Goal: Transaction & Acquisition: Purchase product/service

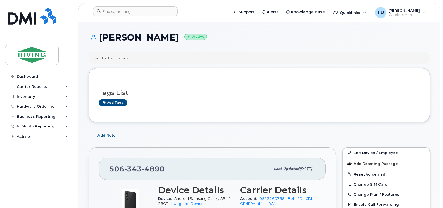
scroll to position [84, 0]
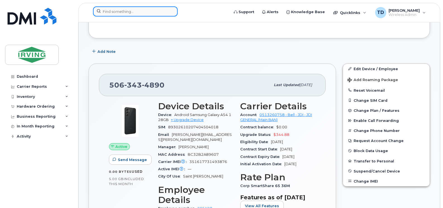
click at [135, 10] on input at bounding box center [135, 11] width 85 height 10
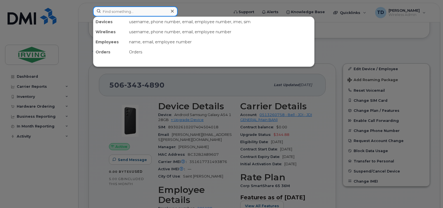
paste input "506-343-5754"
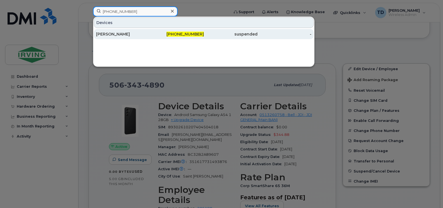
type input "506-343-5754"
click at [118, 34] on div "[PERSON_NAME]" at bounding box center [123, 34] width 54 height 6
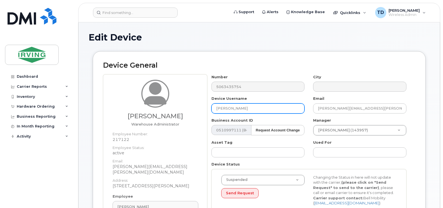
click at [247, 109] on input "Lance FitzGerald" at bounding box center [257, 108] width 93 height 10
type input "Nick Spencer"
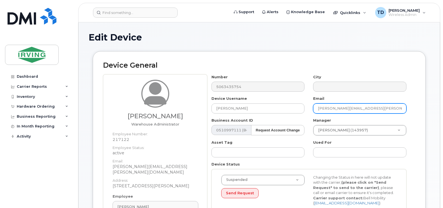
click at [322, 106] on input "fitzgerald.lance@atlantictowing.com" at bounding box center [359, 108] width 93 height 10
click at [339, 109] on input "spencer.lance@atlantictowing.com" at bounding box center [359, 108] width 93 height 10
click at [358, 108] on input "spencer.nick@atlantictowing.com" at bounding box center [359, 108] width 93 height 10
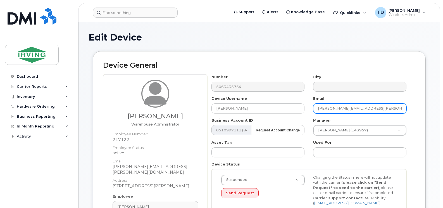
click at [358, 108] on input "spencer.nick@atlantictowing.com" at bounding box center [359, 108] width 93 height 10
type input "spencer.nick@kentline.com"
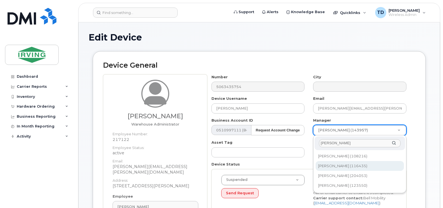
type input "keating"
type input "1456647"
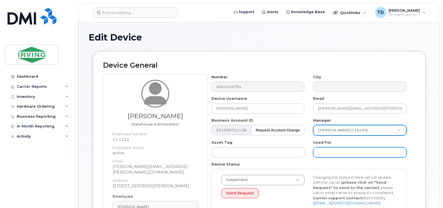
click at [321, 149] on input "text" at bounding box center [359, 152] width 93 height 10
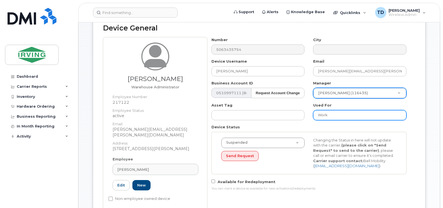
scroll to position [56, 0]
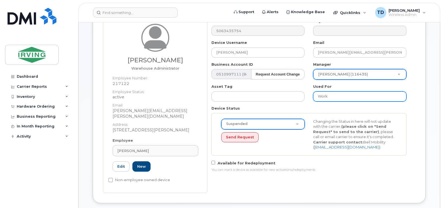
type input "Work"
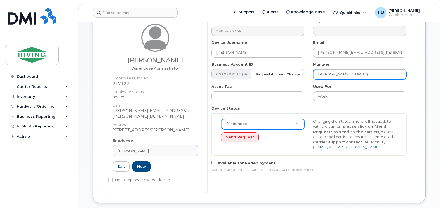
click at [156, 148] on div "Lance FitzGerald" at bounding box center [155, 150] width 76 height 5
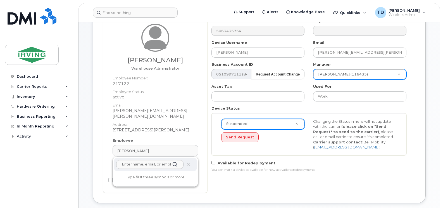
click at [156, 148] on div "Lance FitzGerald" at bounding box center [155, 150] width 76 height 5
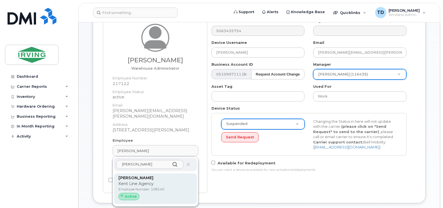
type input "nick spencer"
click at [131, 181] on p "Kent Line Agency" at bounding box center [155, 184] width 74 height 6
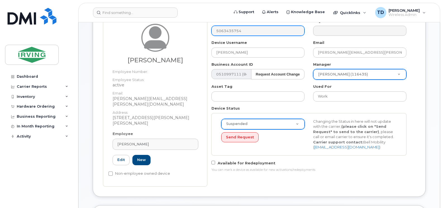
type input "108140"
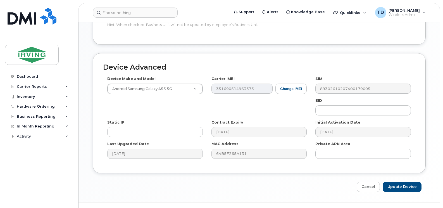
scroll to position [306, 0]
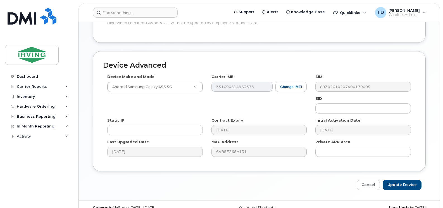
click at [193, 51] on div "Device Advanced Device Make and Model Android Samsung Galaxy A53 5G Android TCL…" at bounding box center [259, 111] width 333 height 120
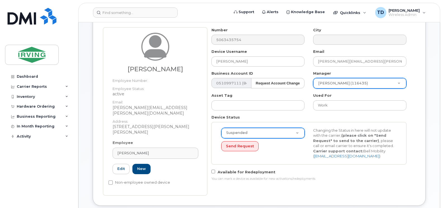
scroll to position [56, 0]
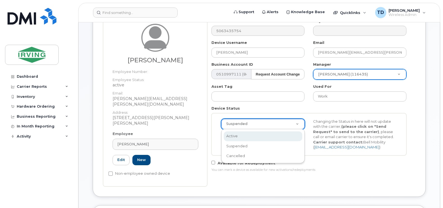
select select "active"
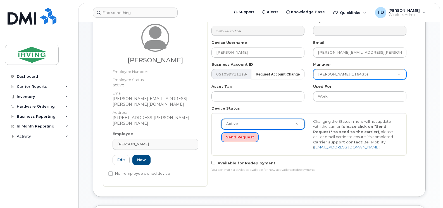
click at [240, 135] on button "Send Request" at bounding box center [239, 137] width 37 height 10
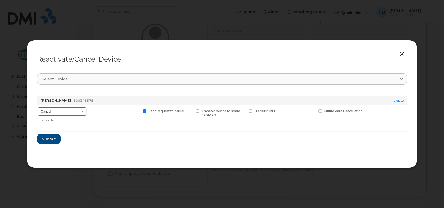
click at [78, 112] on select "Cancel Suspend - Extend Suspension Reactivate" at bounding box center [62, 111] width 48 height 8
select select "[object Object]"
click at [38, 107] on select "Cancel Suspend - Extend Suspension Reactivate" at bounding box center [62, 111] width 48 height 8
click at [49, 136] on span "Submit" at bounding box center [49, 138] width 14 height 5
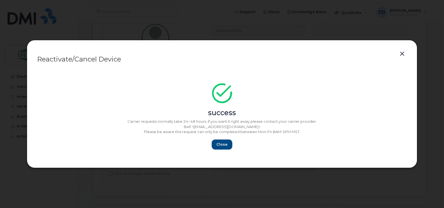
click at [403, 53] on button "button" at bounding box center [402, 54] width 8 height 8
click at [223, 145] on span "Close" at bounding box center [222, 144] width 11 height 5
click at [228, 143] on button "Close" at bounding box center [222, 144] width 20 height 10
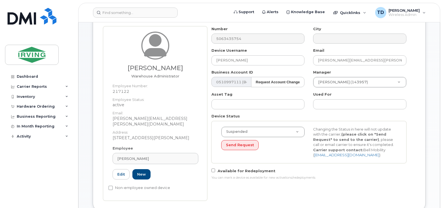
scroll to position [56, 0]
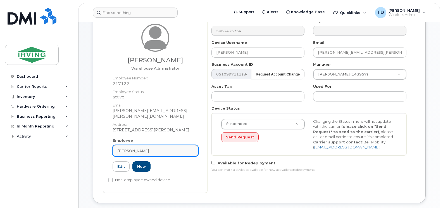
click at [146, 145] on link "[PERSON_NAME]" at bounding box center [156, 150] width 86 height 11
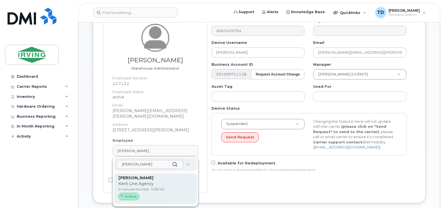
type input "[PERSON_NAME]"
click at [126, 181] on p "Kent Line Agency" at bounding box center [155, 184] width 74 height 6
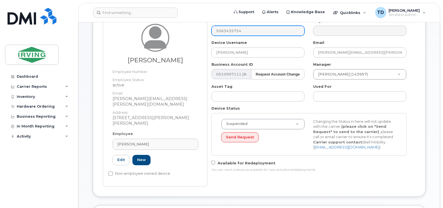
type input "108140"
type input "[PERSON_NAME]"
type input "[PERSON_NAME][EMAIL_ADDRESS][PERSON_NAME][DOMAIN_NAME]"
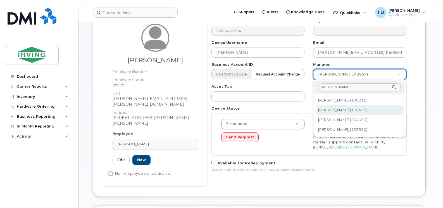
type input "keating"
type input "1456647"
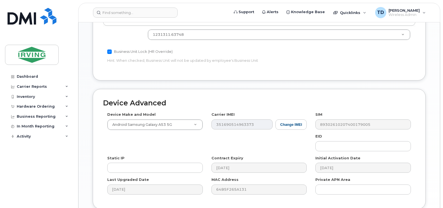
scroll to position [306, 0]
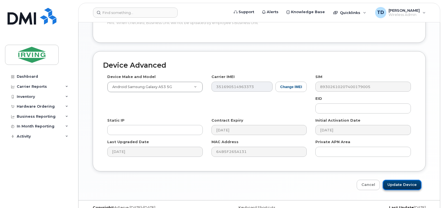
click at [409, 180] on input "Update Device" at bounding box center [401, 185] width 39 height 10
type input "Saving..."
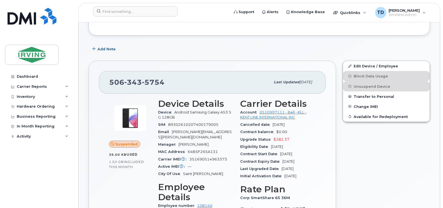
scroll to position [84, 0]
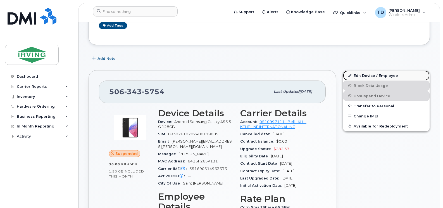
click at [368, 76] on link "Edit Device / Employee" at bounding box center [386, 75] width 87 height 10
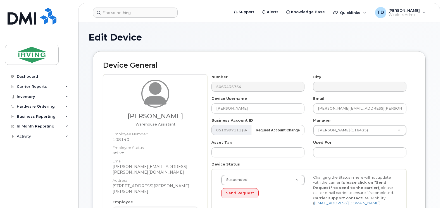
click at [252, 172] on div "Suspended Active Suspended Cancelled Send Request Changing the Status in here w…" at bounding box center [308, 190] width 195 height 42
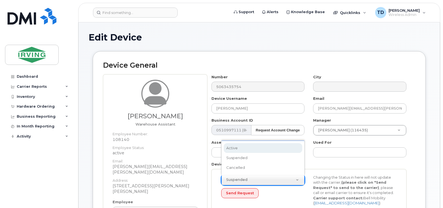
select select "active"
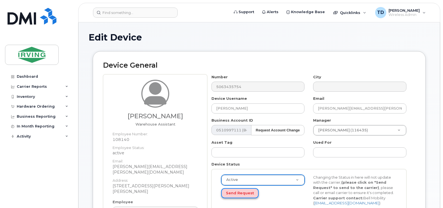
click at [238, 191] on button "Send Request" at bounding box center [239, 193] width 37 height 10
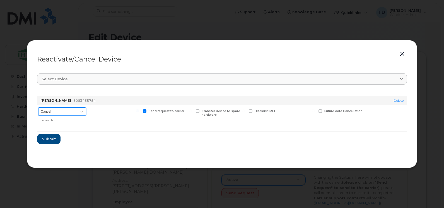
click at [67, 113] on select "Cancel Suspend - Extend Suspension Reactivate" at bounding box center [62, 111] width 48 height 8
select select "[object Object]"
click at [38, 107] on select "Cancel Suspend - Extend Suspension Reactivate" at bounding box center [62, 111] width 48 height 8
click at [50, 140] on span "Submit" at bounding box center [49, 138] width 14 height 5
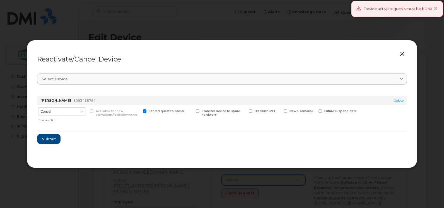
click at [437, 10] on icon at bounding box center [437, 9] width 4 height 4
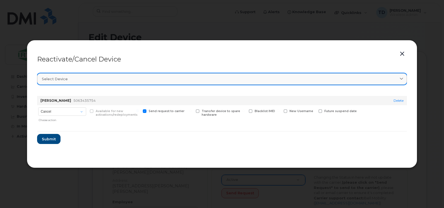
click at [80, 82] on link "Select device" at bounding box center [222, 78] width 370 height 11
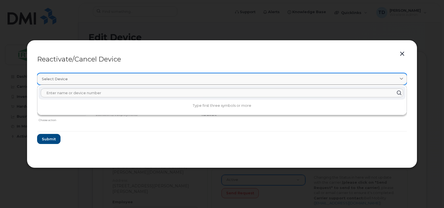
click at [80, 82] on link "Select device" at bounding box center [222, 78] width 370 height 11
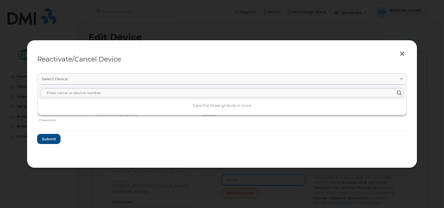
click at [399, 52] on button "button" at bounding box center [402, 54] width 8 height 8
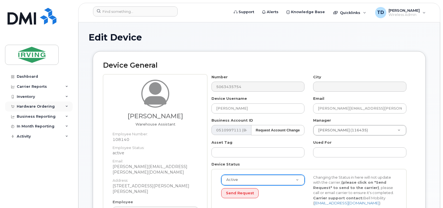
click at [66, 105] on icon at bounding box center [66, 106] width 3 height 3
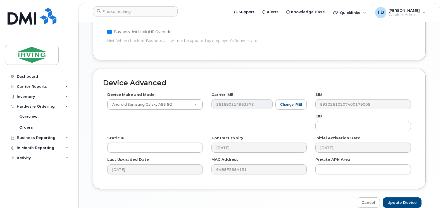
scroll to position [307, 0]
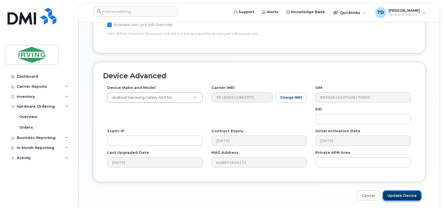
click at [399, 190] on input "Update Device" at bounding box center [401, 195] width 39 height 10
type input "Saving..."
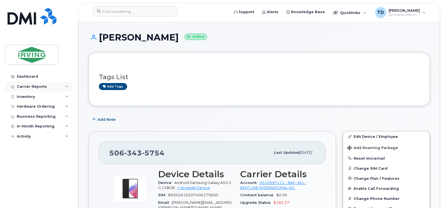
click at [64, 88] on div "Carrier Reports" at bounding box center [39, 87] width 68 height 10
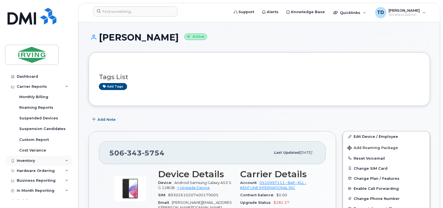
click at [63, 159] on div "Inventory" at bounding box center [39, 160] width 68 height 10
click at [65, 160] on icon at bounding box center [66, 160] width 3 height 3
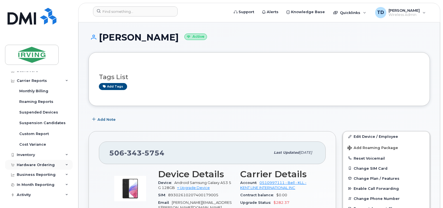
click at [64, 163] on div "Hardware Ordering" at bounding box center [39, 165] width 68 height 10
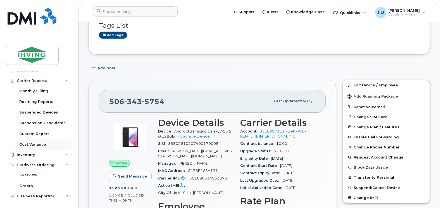
scroll to position [56, 0]
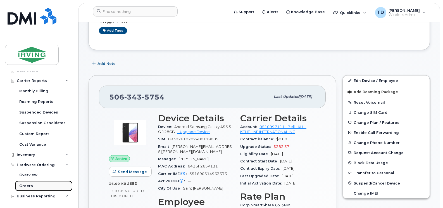
click at [25, 184] on div "Orders" at bounding box center [26, 185] width 14 height 5
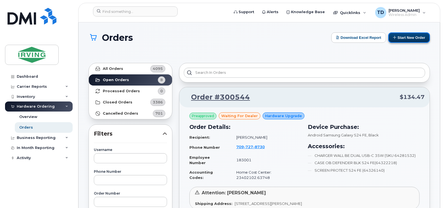
click at [403, 39] on button "Start New Order" at bounding box center [409, 37] width 42 height 10
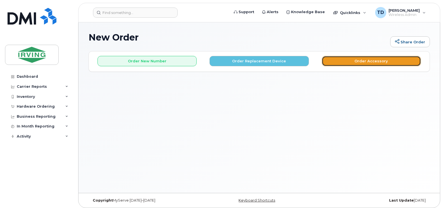
click at [349, 58] on button "Order Accessory" at bounding box center [371, 61] width 99 height 10
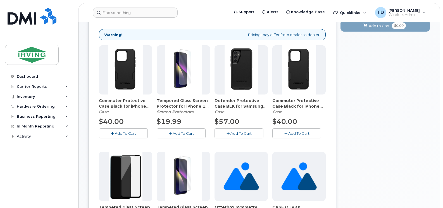
scroll to position [84, 0]
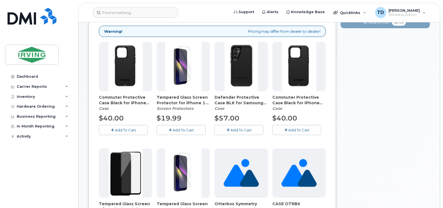
click at [143, 31] on div "Warning! Pricing may differ from dealer to dealer!" at bounding box center [212, 31] width 227 height 11
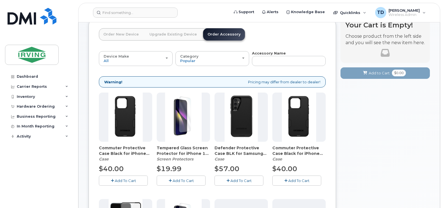
scroll to position [28, 0]
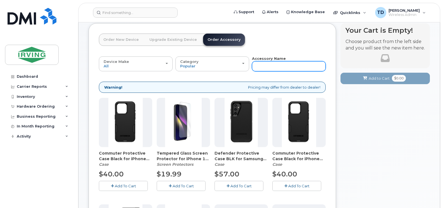
click at [267, 63] on input "text" at bounding box center [289, 66] width 74 height 10
type input "wall"
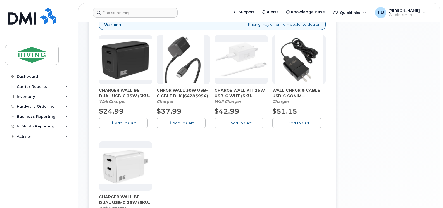
scroll to position [87, 0]
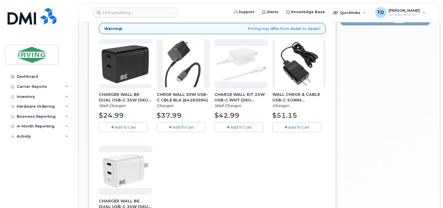
click at [183, 126] on span "Add To Cart" at bounding box center [183, 127] width 21 height 4
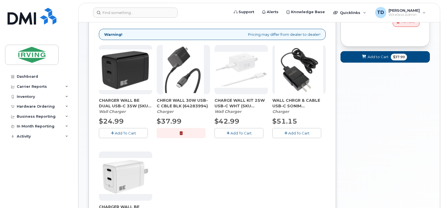
scroll to position [84, 0]
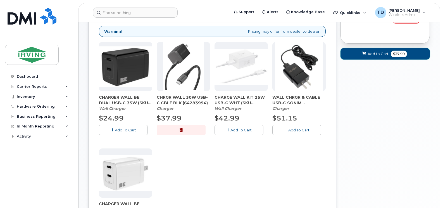
click at [388, 56] on button "Add to Cart $37.99" at bounding box center [384, 53] width 89 height 11
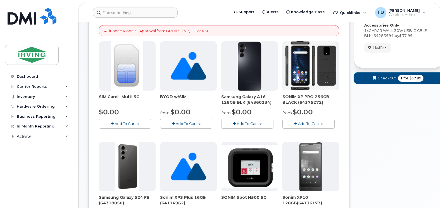
click at [388, 77] on span "Checkout" at bounding box center [386, 77] width 18 height 5
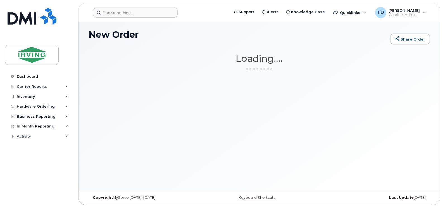
scroll to position [3, 0]
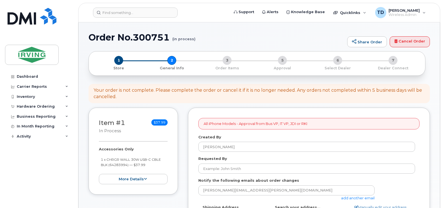
select select
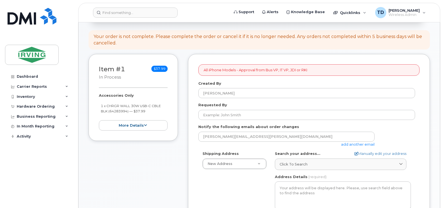
scroll to position [56, 0]
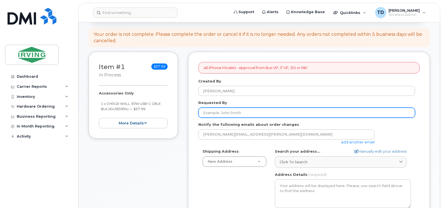
click at [234, 114] on input "Requested By" at bounding box center [306, 112] width 217 height 10
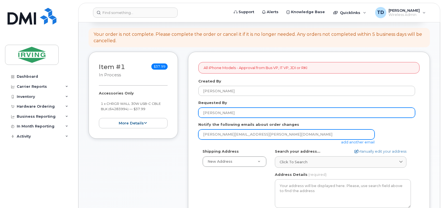
type input "[PERSON_NAME]"
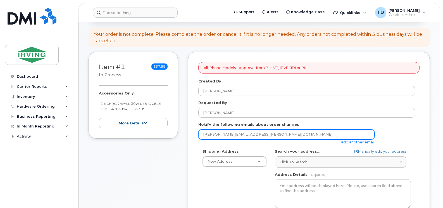
click at [237, 132] on input "downard.tricia@jdirving.com" at bounding box center [286, 134] width 176 height 10
type input "s"
type input "jdiswitchboard@jdirving.com"
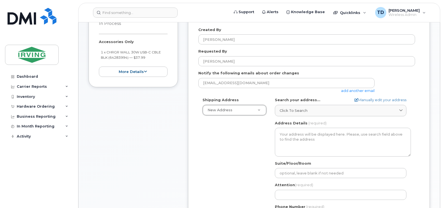
scroll to position [112, 0]
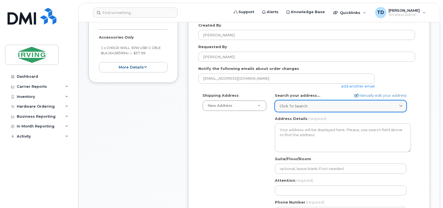
click at [298, 103] on span "Click to search" at bounding box center [293, 105] width 28 height 5
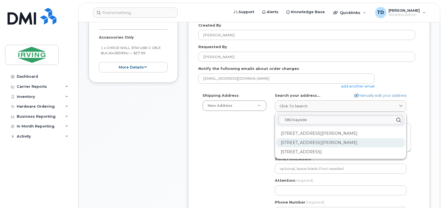
type input "380 bayside"
click at [321, 142] on div "380 Bayside Dr Saint John NB E2J 4Y8" at bounding box center [340, 142] width 129 height 9
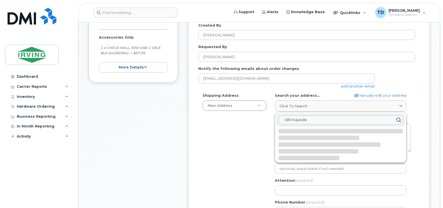
select select
type textarea "380 Bayside Dr SAINT JOHN NB E2J 4Y8 CANADA"
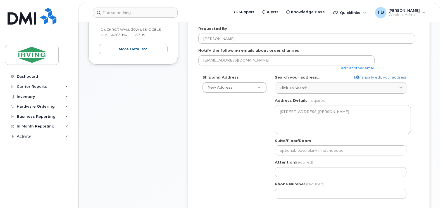
scroll to position [140, 0]
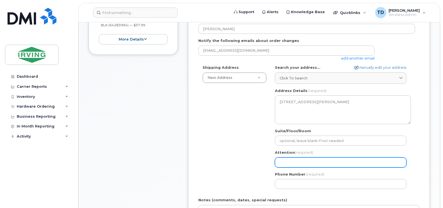
click at [290, 161] on input "Attention (required)" at bounding box center [340, 162] width 131 height 10
select select
type input "N"
select select
type input "Ni"
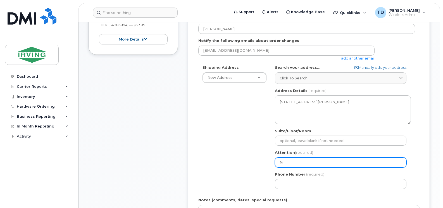
select select
type input "Nic"
select select
type input "Nick"
select select
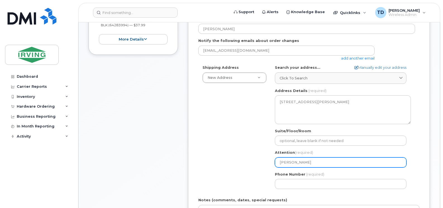
type input "Nick S"
select select
type input "Nick Sp"
select select
type input "Nick Spen"
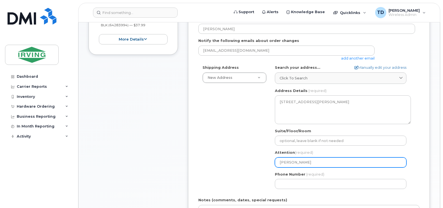
select select
type input "Nick Spenc"
select select
type input "Nick Spence"
select select
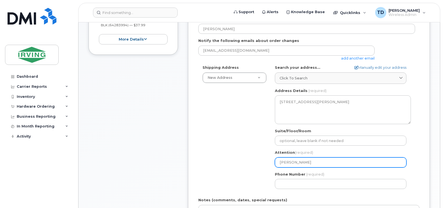
type input "Nick Spencer"
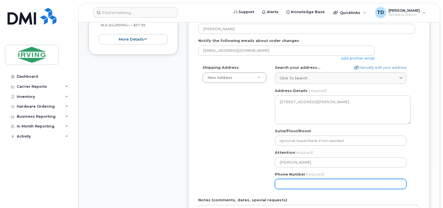
click at [318, 185] on input "Phone Number" at bounding box center [340, 184] width 131 height 10
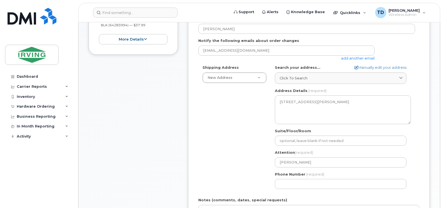
click at [240, 145] on div "Shipping Address New Address New Address 485 McAllister Dr 290 Main St 430 Bays…" at bounding box center [306, 129] width 217 height 128
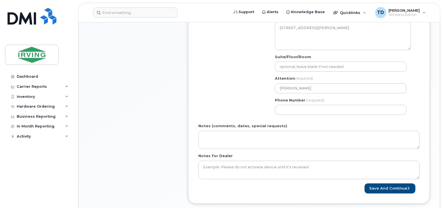
scroll to position [223, 0]
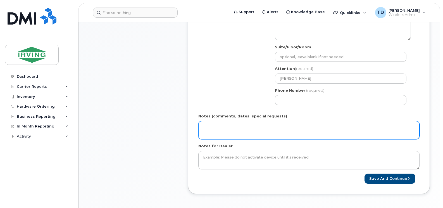
click at [227, 132] on textarea "Notes (comments, dates, special requests)" at bounding box center [308, 130] width 221 height 18
click at [240, 127] on textarea "Order #" at bounding box center [308, 130] width 221 height 18
paste textarea "5091541656"
type textarea "Order # 5091541656 Invoice Kent Line"
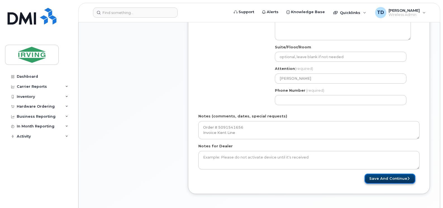
click at [395, 180] on button "Save and Continue" at bounding box center [389, 178] width 51 height 10
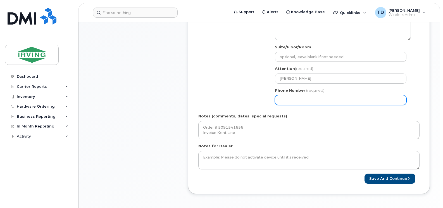
click at [298, 102] on input "Phone Number" at bounding box center [340, 100] width 131 height 10
click at [289, 101] on input "Phone Number" at bounding box center [340, 100] width 131 height 10
select select
type input "5063435754"
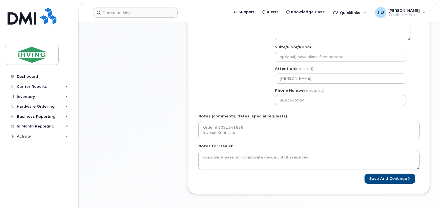
click at [314, 191] on div "All iPhone Models - Approval from Bus VP, IT VP, JDI or RKI Created By Tricia D…" at bounding box center [309, 39] width 242 height 310
click at [381, 176] on button "Save and Continue" at bounding box center [389, 178] width 51 height 10
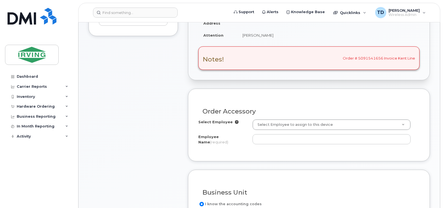
scroll to position [195, 0]
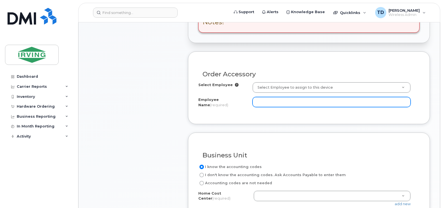
click at [271, 103] on input "Employee Name (required)" at bounding box center [331, 102] width 158 height 10
type input "[PERSON_NAME]"
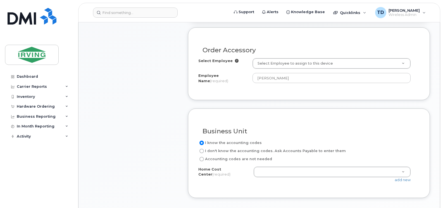
scroll to position [251, 0]
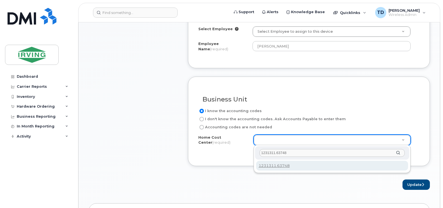
type input "1231311.63748"
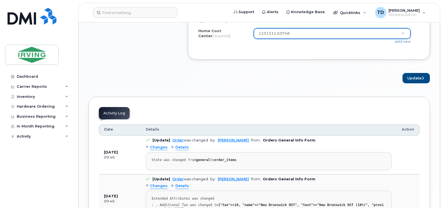
scroll to position [363, 0]
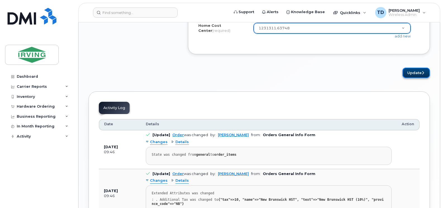
click at [409, 75] on button "Update" at bounding box center [415, 73] width 27 height 10
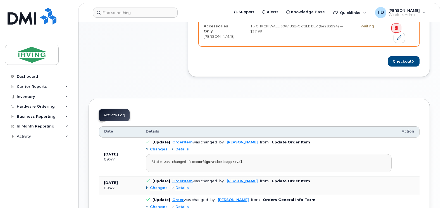
scroll to position [251, 0]
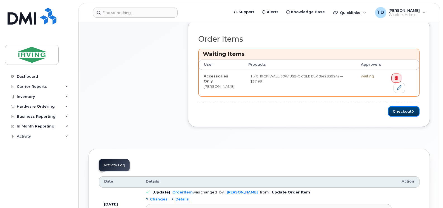
drag, startPoint x: 402, startPoint y: 111, endPoint x: 370, endPoint y: 122, distance: 34.2
click at [402, 111] on button "Checkout" at bounding box center [404, 111] width 32 height 10
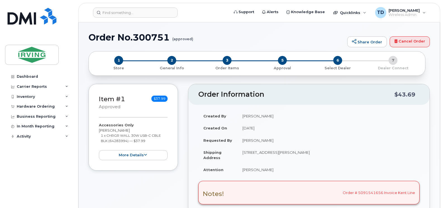
radio input "true"
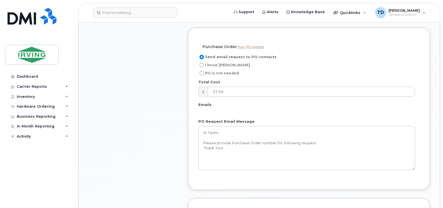
scroll to position [447, 0]
click at [202, 67] on input "I know [PERSON_NAME]" at bounding box center [201, 67] width 4 height 4
radio input "true"
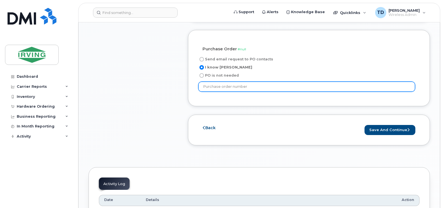
click at [224, 88] on input "text" at bounding box center [306, 87] width 217 height 10
paste input "1231311.63748"
type input "1231311.63748"
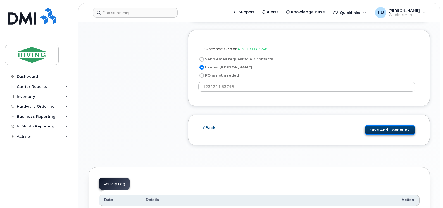
click at [398, 130] on button "Save and Continue" at bounding box center [389, 130] width 51 height 10
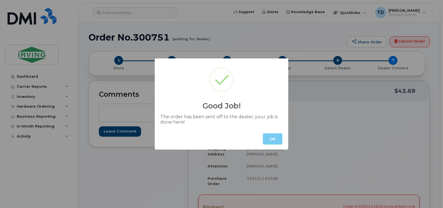
click at [275, 139] on button "OK" at bounding box center [273, 138] width 20 height 11
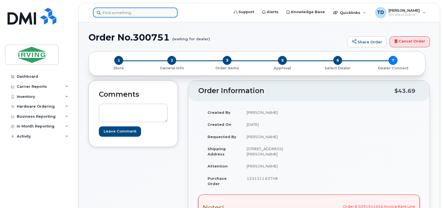
click at [156, 13] on input at bounding box center [135, 13] width 85 height 10
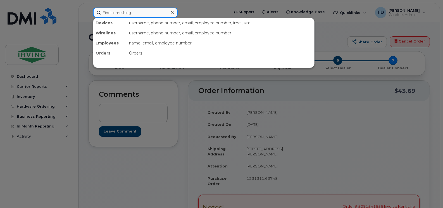
paste input "416.200.5620"
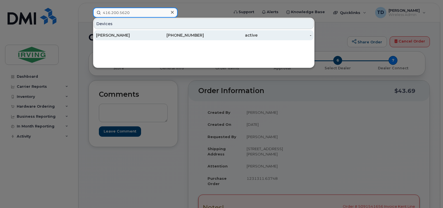
type input "416.200.5620"
click at [179, 33] on div "[PHONE_NUMBER]" at bounding box center [177, 35] width 54 height 6
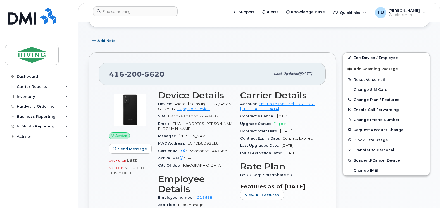
scroll to position [84, 0]
